Goal: Task Accomplishment & Management: Manage account settings

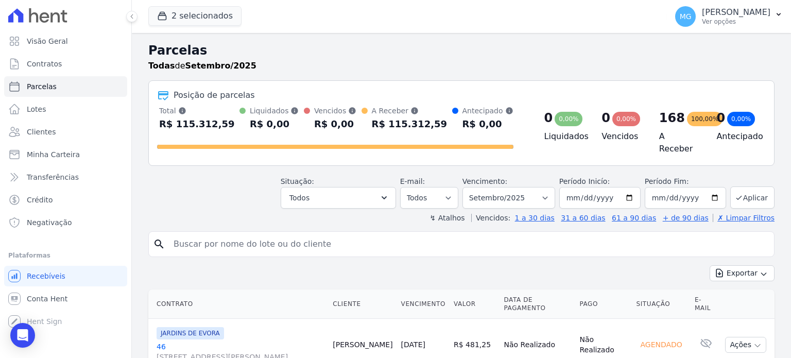
select select
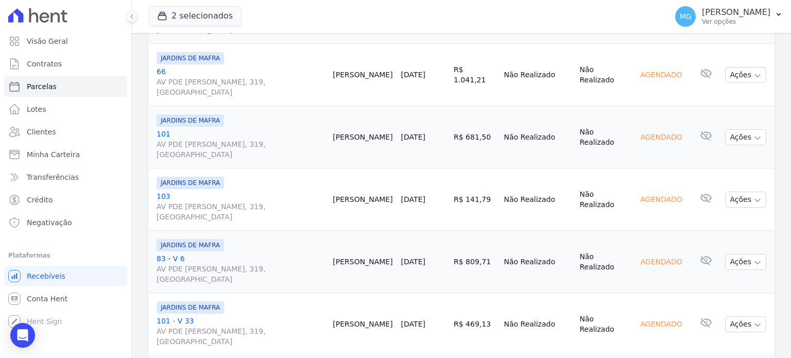
scroll to position [1453, 0]
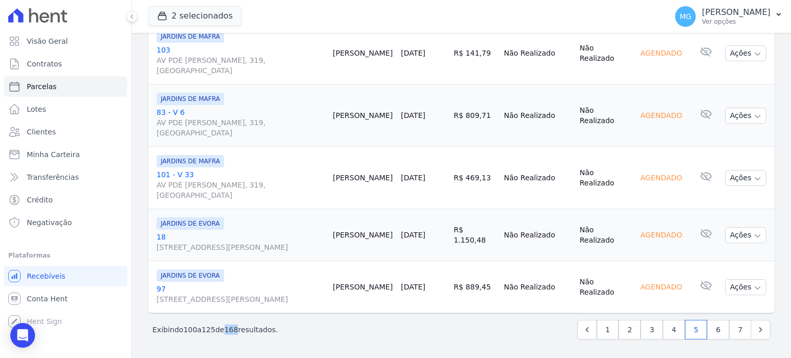
drag, startPoint x: 224, startPoint y: 328, endPoint x: 233, endPoint y: 330, distance: 9.6
click at [233, 330] on span "168" at bounding box center [232, 330] width 14 height 8
click at [730, 333] on link "7" at bounding box center [741, 330] width 22 height 20
select select
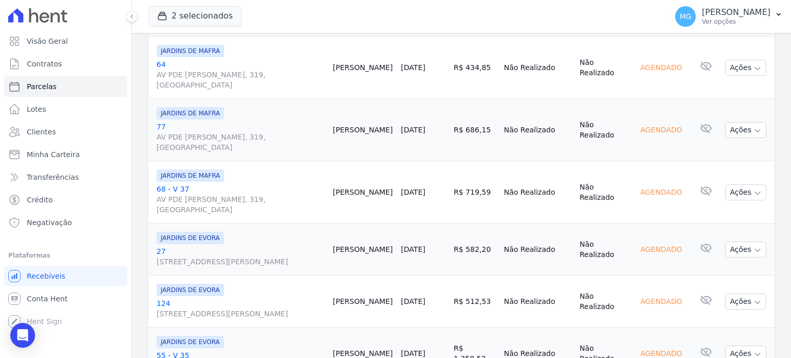
scroll to position [1018, 0]
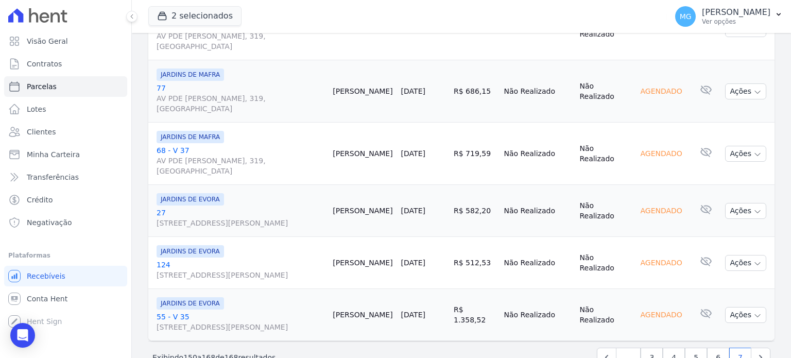
click at [279, 12] on div "2 selecionados CONSTRUTORA MINERVA LTDA JARDINS DE EVORA JARDINS DE MAFRA Aplic…" at bounding box center [405, 16] width 515 height 34
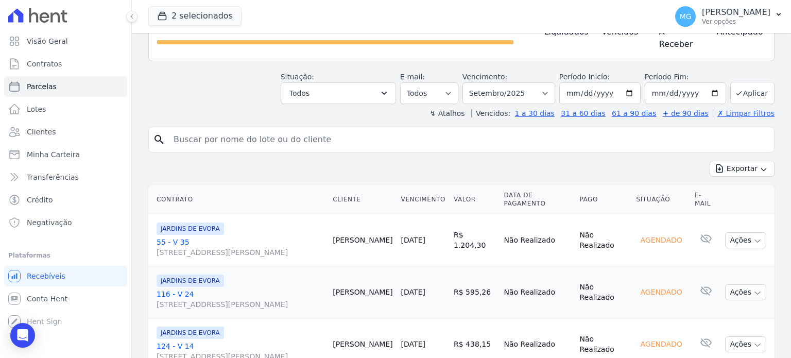
scroll to position [69, 0]
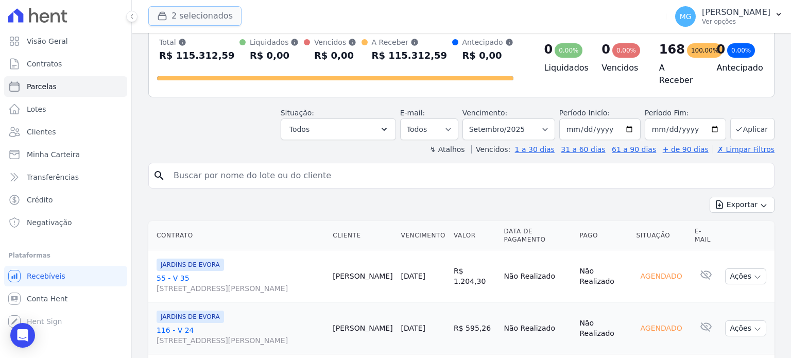
click at [188, 13] on button "2 selecionados" at bounding box center [194, 16] width 93 height 20
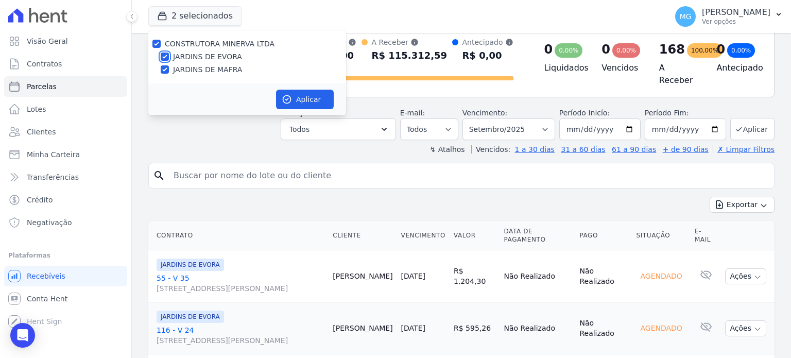
click at [164, 58] on input "JARDINS DE EVORA" at bounding box center [165, 57] width 8 height 8
checkbox input "false"
click at [302, 103] on button "Aplicar" at bounding box center [305, 100] width 58 height 20
select select
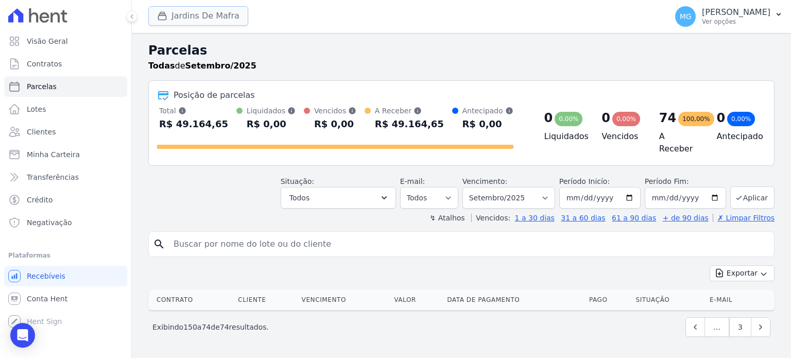
click at [212, 17] on button "Jardins De Mafra" at bounding box center [198, 16] width 100 height 20
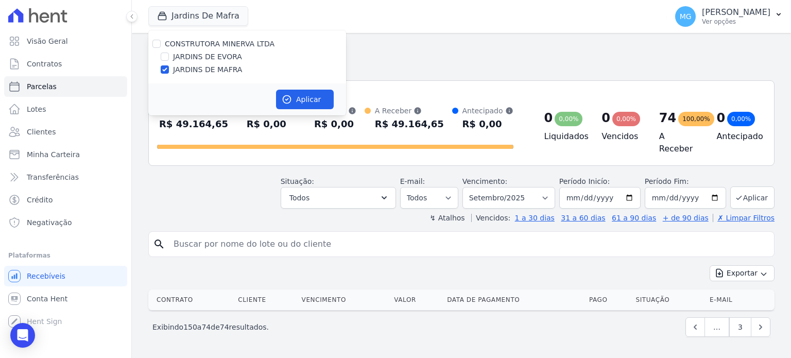
click at [160, 70] on div "JARDINS DE MAFRA" at bounding box center [247, 69] width 198 height 11
click at [163, 67] on input "JARDINS DE MAFRA" at bounding box center [165, 69] width 8 height 8
checkbox input "false"
click at [163, 54] on input "JARDINS DE EVORA" at bounding box center [165, 57] width 8 height 8
checkbox input "true"
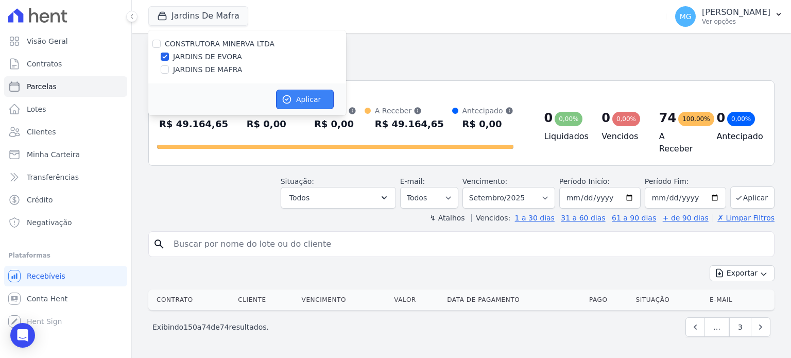
click at [308, 97] on button "Aplicar" at bounding box center [305, 100] width 58 height 20
select select
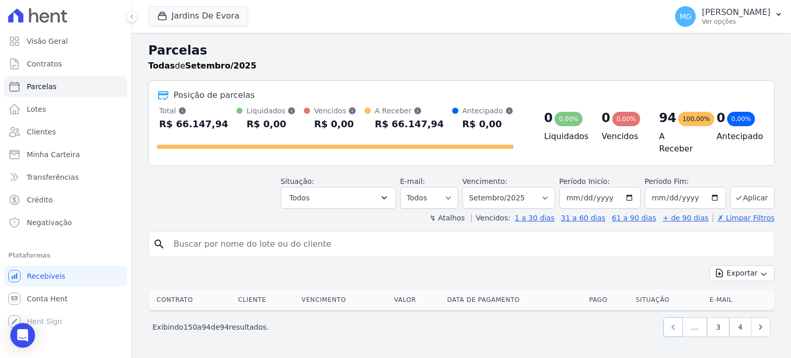
click at [674, 322] on icon "Previous" at bounding box center [673, 327] width 10 height 10
click at [679, 322] on icon "Previous" at bounding box center [673, 327] width 10 height 10
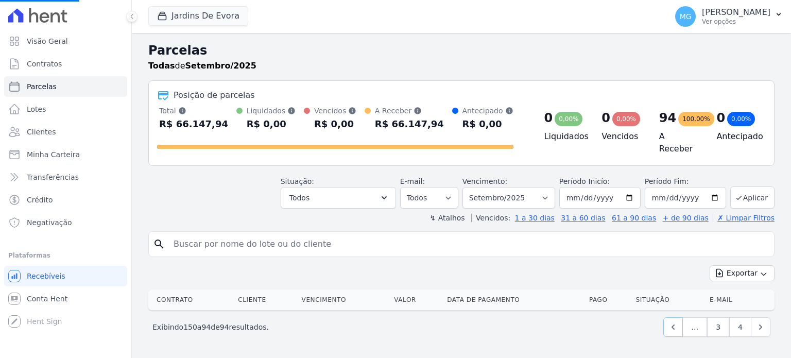
drag, startPoint x: 679, startPoint y: 320, endPoint x: 688, endPoint y: 323, distance: 9.8
click at [679, 322] on icon "Previous" at bounding box center [673, 327] width 10 height 10
select select
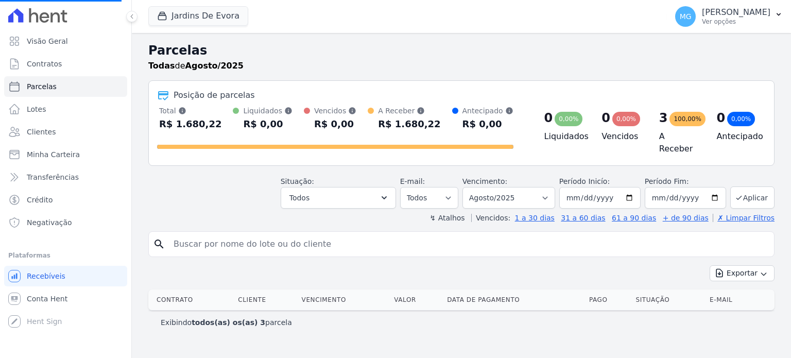
select select
click at [517, 192] on select "Filtrar por período ──────── Todos os meses Agosto/2025 Setembro/2025 Outubro/2…" at bounding box center [509, 198] width 93 height 22
select select "10/2025"
click at [479, 187] on select "Filtrar por período ──────── Todos os meses Agosto/2025 Setembro/2025 Outubro/2…" at bounding box center [509, 198] width 93 height 22
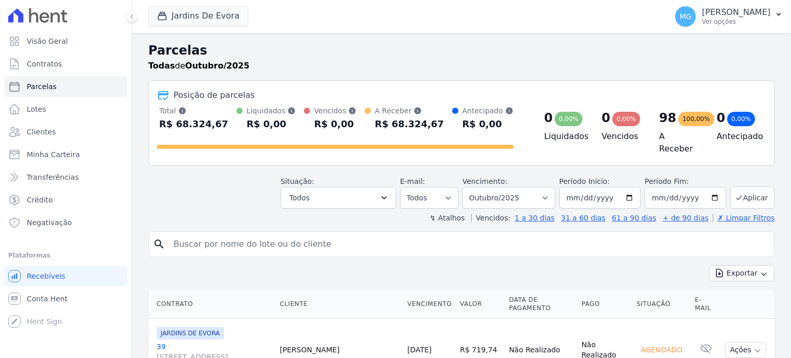
select select
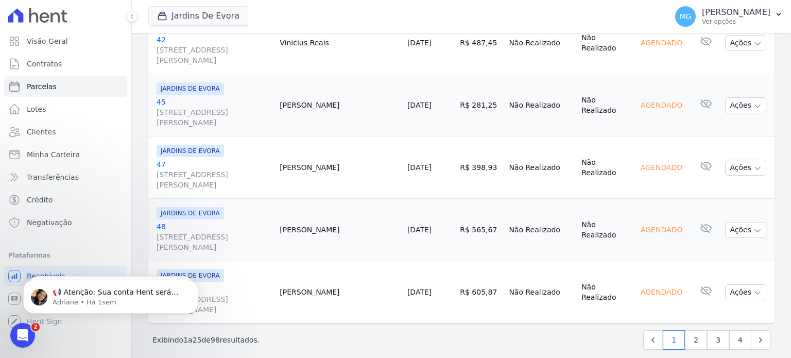
scroll to position [1556, 0]
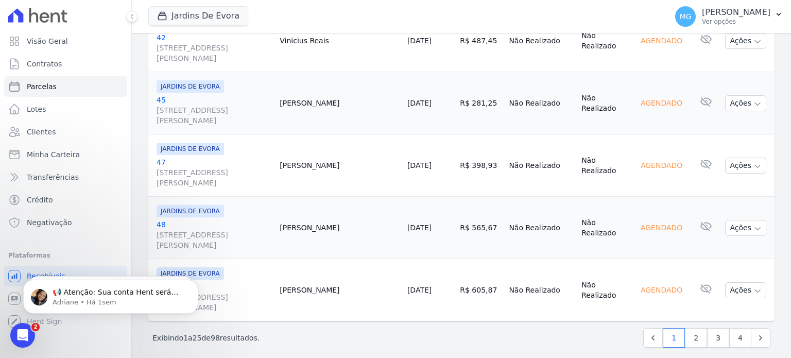
drag, startPoint x: 210, startPoint y: 330, endPoint x: 235, endPoint y: 329, distance: 25.3
click at [214, 329] on html "📢 Atenção: Sua conta Hent será migrada para a Conta Arke! Estamos trazendo para…" at bounding box center [111, 294] width 206 height 72
click at [249, 333] on p "Exibindo 1 a 25 de 98 resultados." at bounding box center [206, 338] width 107 height 10
click at [292, 16] on div "Jardins De Evora CONSTRUTORA [PERSON_NAME] LTDA JARDINS DE [GEOGRAPHIC_DATA] JA…" at bounding box center [405, 16] width 515 height 34
